Goal: Find specific page/section

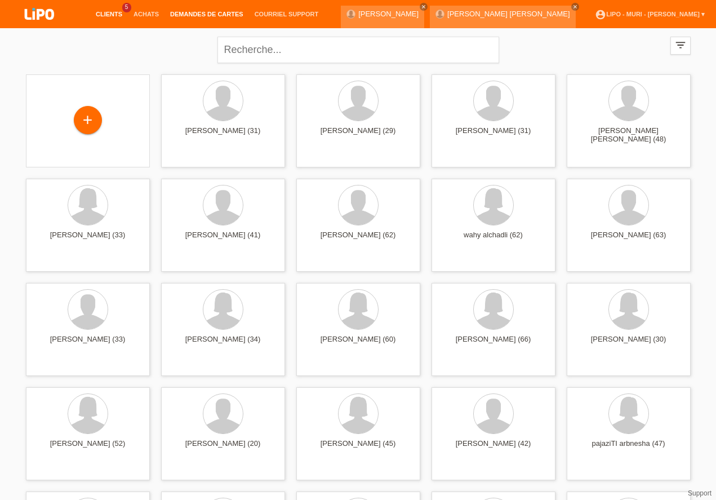
click at [212, 17] on link "Demandes de cartes" at bounding box center [207, 14] width 85 height 7
